Goal: Information Seeking & Learning: Get advice/opinions

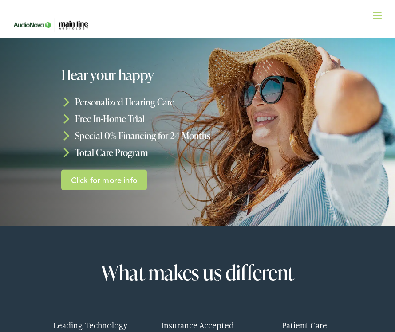
click at [76, 24] on img at bounding box center [52, 25] width 89 height 32
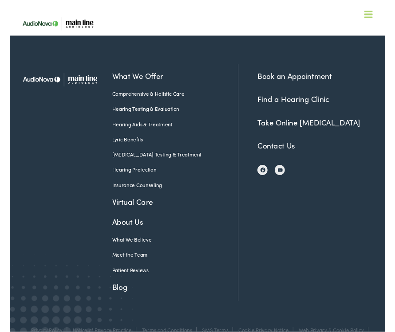
scroll to position [1868, 0]
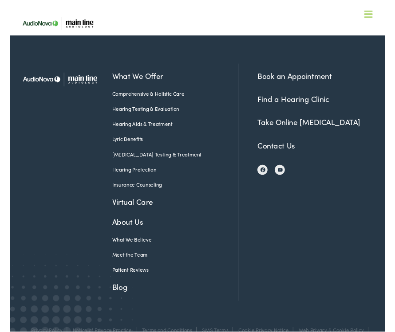
click at [138, 281] on link "Patient Reviews" at bounding box center [167, 285] width 119 height 8
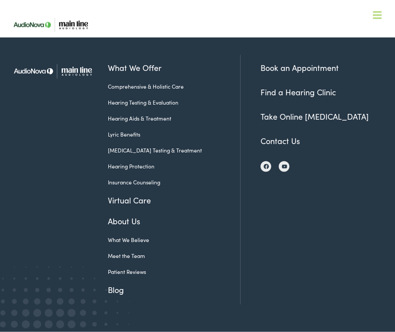
scroll to position [1878, 0]
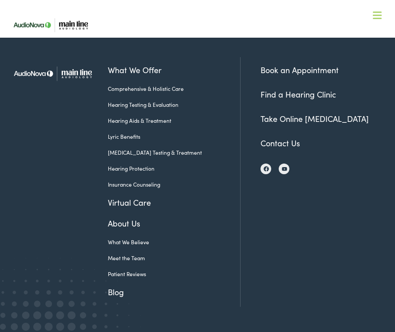
click at [144, 270] on link "Patient Reviews" at bounding box center [167, 274] width 119 height 8
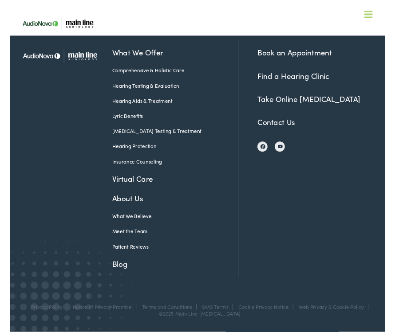
scroll to position [943, 0]
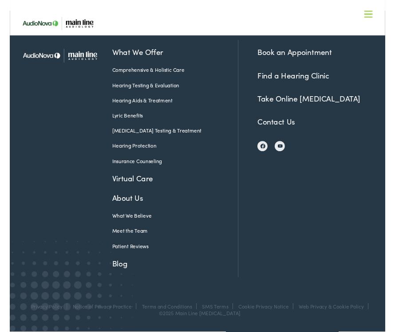
click at [142, 256] on link "Patient Reviews" at bounding box center [167, 260] width 119 height 8
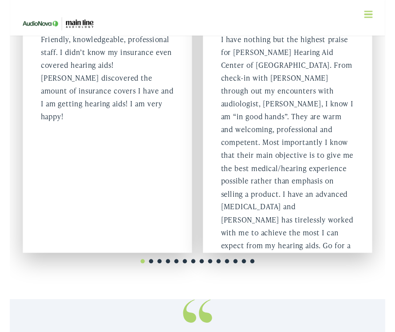
scroll to position [180, 0]
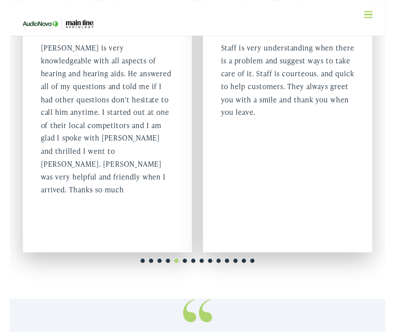
click at [190, 287] on div "Patient Reviews Linda Moore 01/18/2021 Linda Proctor 12/10/2020" at bounding box center [197, 101] width 395 height 428
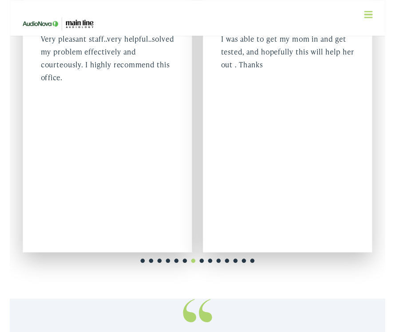
click at [206, 270] on link "8" at bounding box center [202, 274] width 9 height 9
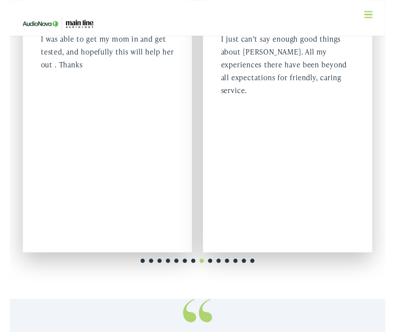
click at [219, 266] on div "1 2 3 4 5 6 7 8 9 10 11 12 13 14" at bounding box center [197, 271] width 379 height 16
click at [224, 261] on div "Edgar Williams 12/03/2020 I just can’t say enough good things about Taylor Hear…" at bounding box center [292, 113] width 178 height 304
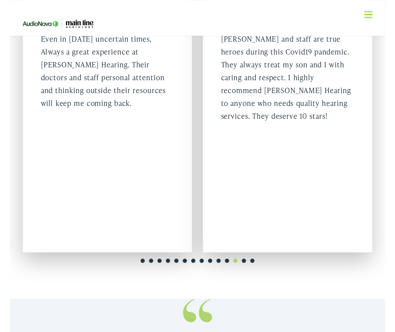
click at [250, 268] on div "1 2 3 4 5 6 7 8 9 10 11 12 13 14" at bounding box center [197, 271] width 379 height 16
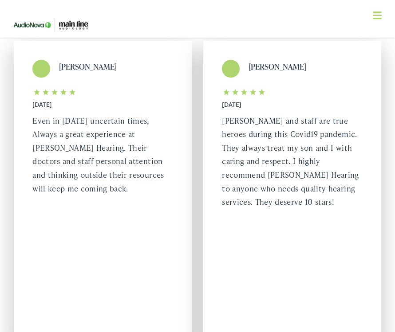
scroll to position [98, 0]
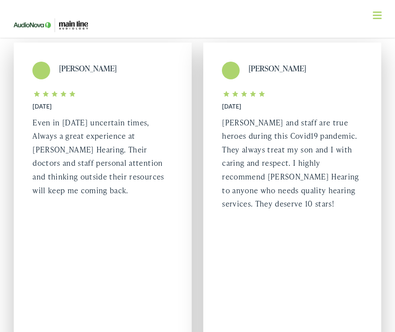
click at [384, 23] on nav "What We Offer Comprehensive & Holistic Care Hearing Testing & Evaluation Hearin…" at bounding box center [197, 77] width 379 height 154
click at [384, 12] on nav "What We Offer Comprehensive & Holistic Care Hearing Testing & Evaluation Hearin…" at bounding box center [197, 77] width 379 height 154
click at [380, 18] on span at bounding box center [377, 18] width 9 height 1
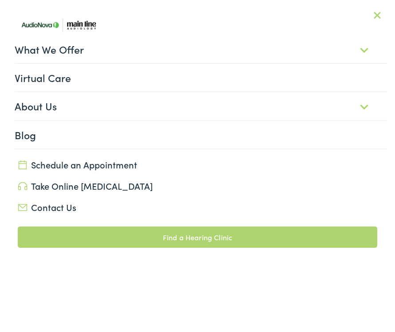
scroll to position [0, 0]
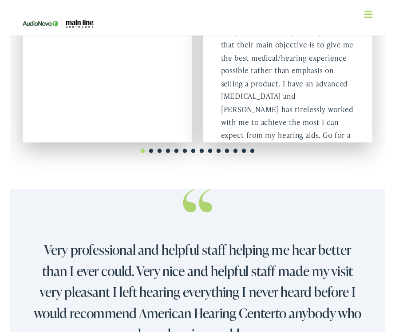
click at [269, 210] on blockquote "Very professional and helpful staff helping me hear better than I ever could. V…" at bounding box center [198, 281] width 350 height 164
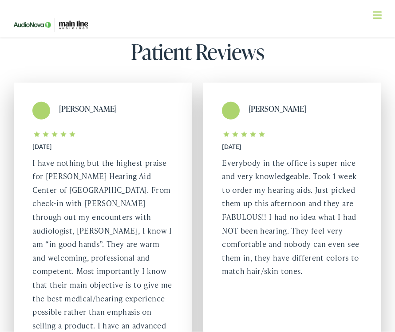
scroll to position [31, 0]
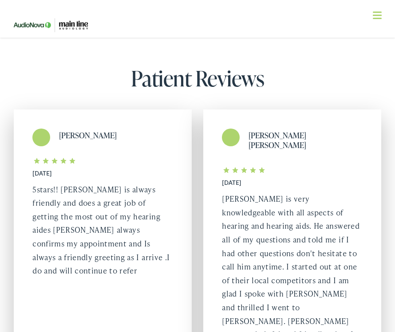
click at [264, 235] on div "[PERSON_NAME] is very knowledgeable with all aspects of hearing and hearing aid…" at bounding box center [292, 273] width 140 height 163
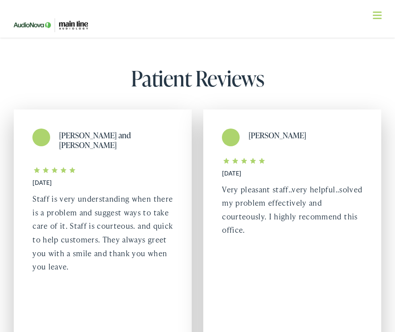
click at [312, 230] on div "Very pleasant staff..very helpful..solved my problem effectively and courteousl…" at bounding box center [292, 210] width 140 height 54
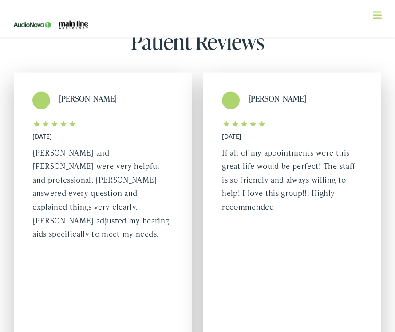
scroll to position [3, 0]
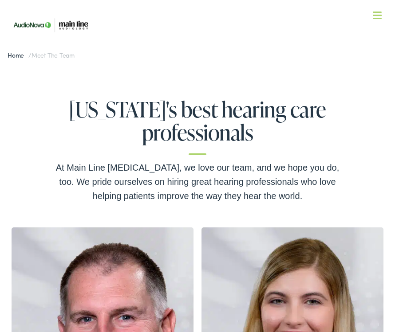
click at [16, 57] on link "Home" at bounding box center [18, 55] width 21 height 9
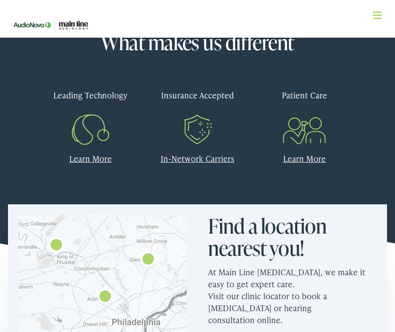
scroll to position [229, 0]
